Goal: Browse casually

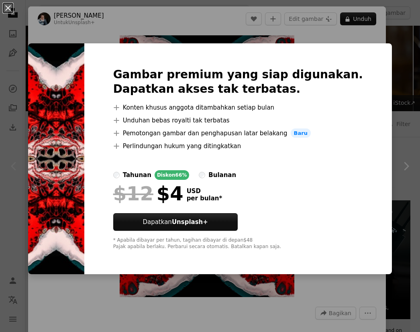
click at [336, 51] on div "An X shape Gambar premium yang siap digunakan. Dapatkan akses tak terbatas. A p…" at bounding box center [210, 166] width 420 height 332
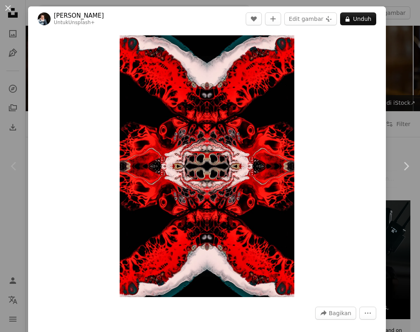
click at [8, 7] on button "An X shape" at bounding box center [8, 8] width 10 height 10
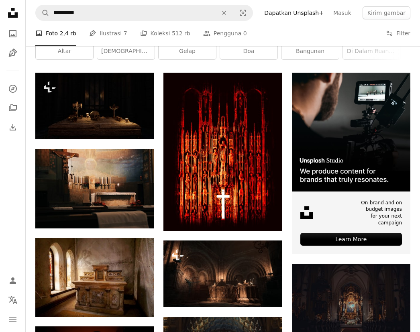
scroll to position [128, 0]
click at [251, 157] on img at bounding box center [223, 152] width 119 height 158
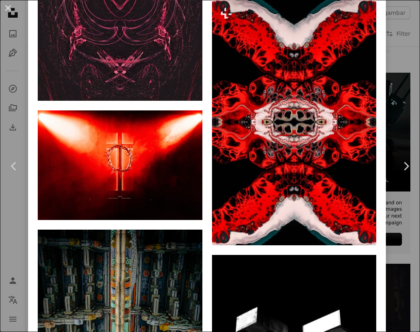
scroll to position [3864, 0]
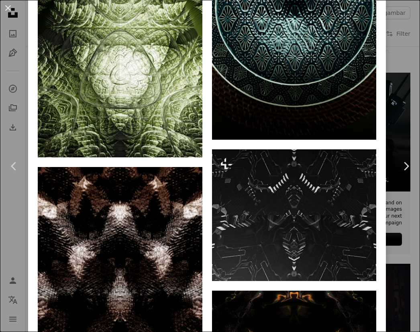
scroll to position [1081, 0]
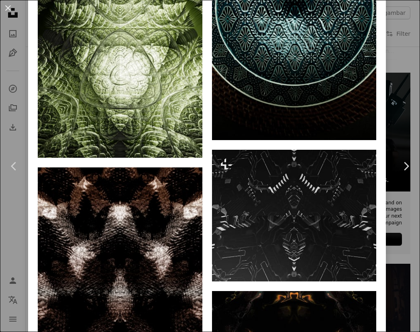
click at [10, 11] on button "An X shape" at bounding box center [8, 8] width 10 height 10
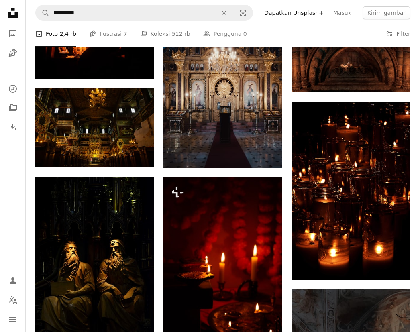
scroll to position [438, 0]
